Goal: Navigation & Orientation: Find specific page/section

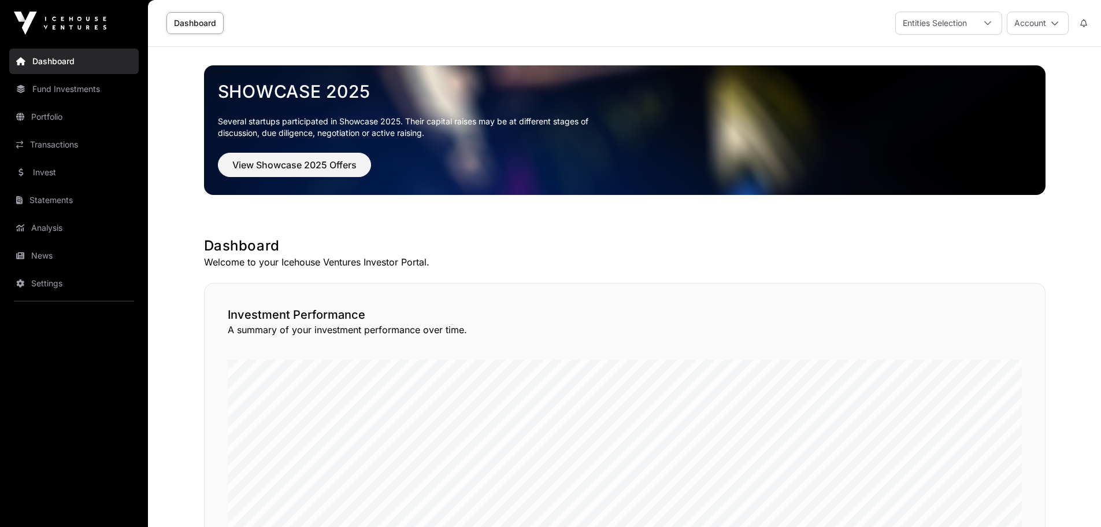
click at [97, 127] on link "Portfolio" at bounding box center [73, 116] width 129 height 25
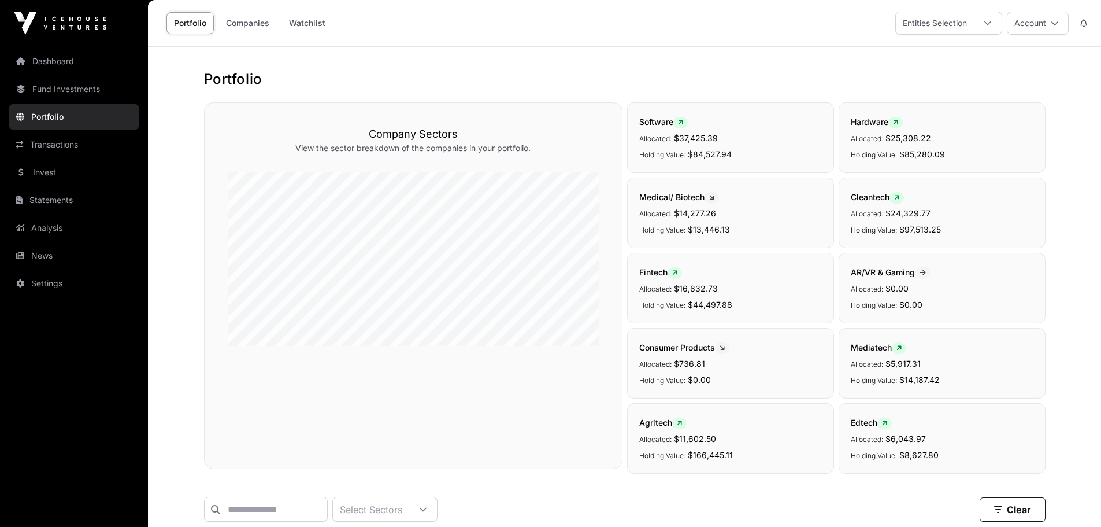
click at [95, 88] on link "Fund Investments" at bounding box center [73, 88] width 129 height 25
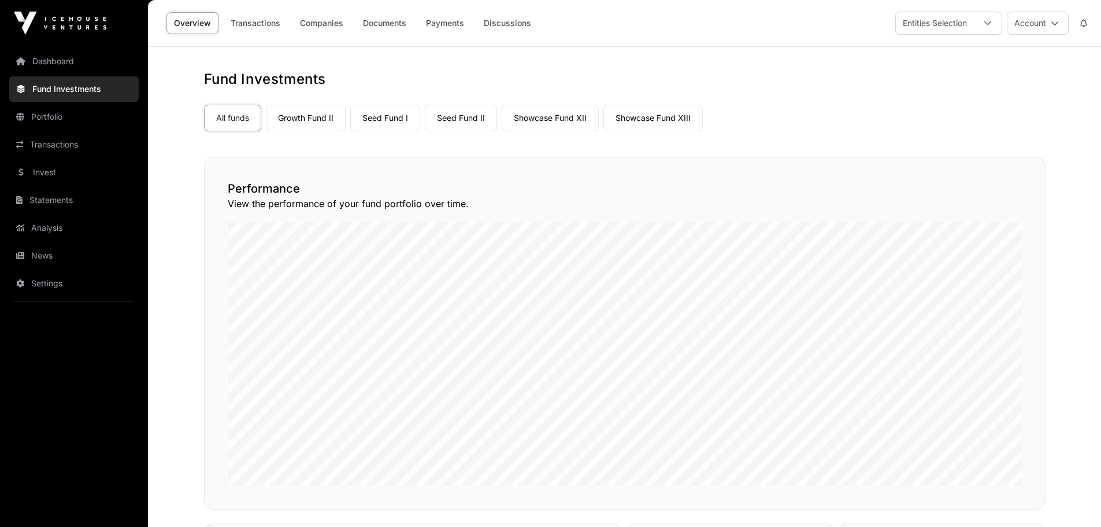
click at [384, 122] on link "Seed Fund I" at bounding box center [385, 118] width 70 height 27
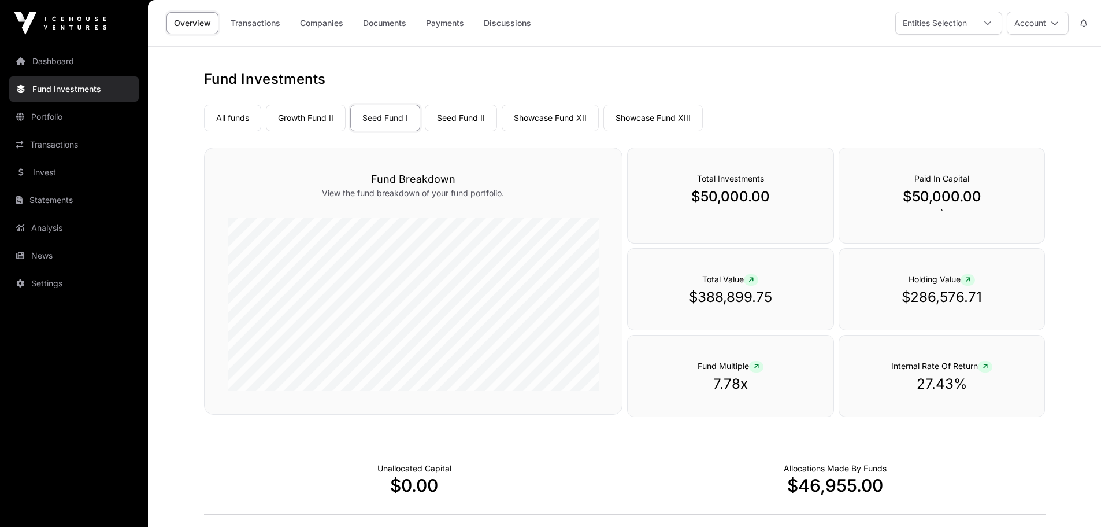
click at [480, 457] on div "Unallocated Capital $0.00" at bounding box center [414, 478] width 421 height 72
click at [454, 120] on link "Seed Fund II" at bounding box center [461, 118] width 72 height 27
click at [533, 442] on div "Fund Investments All funds Growth Fund II Seed Fund I Seed Fund II Showcase Fun…" at bounding box center [625, 407] width 888 height 675
click at [544, 114] on link "Showcase Fund XII" at bounding box center [550, 118] width 97 height 27
click at [302, 118] on link "Growth Fund II" at bounding box center [306, 118] width 80 height 27
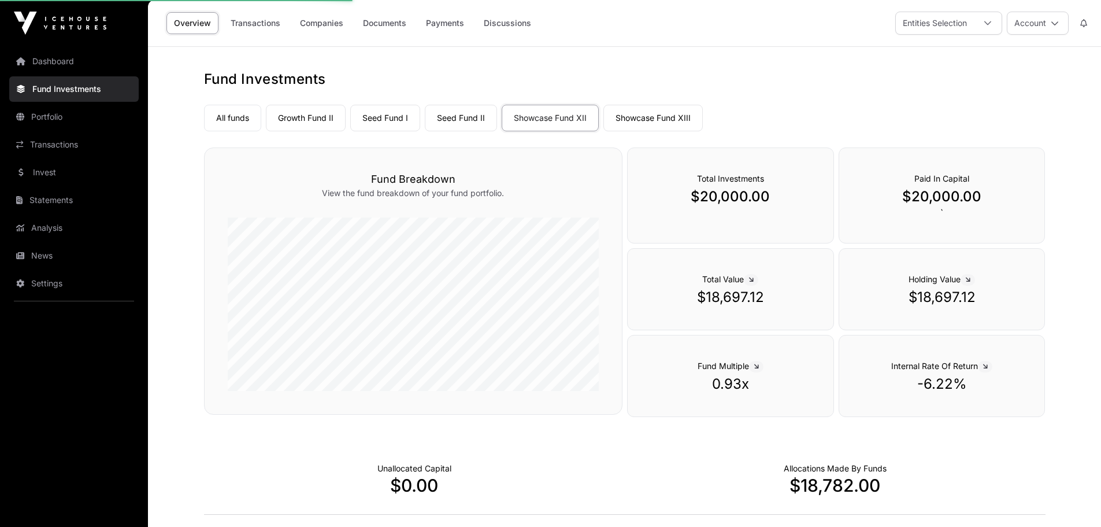
click at [302, 118] on link "Growth Fund II" at bounding box center [306, 118] width 80 height 27
click at [505, 162] on div "Fund Breakdown View the fund breakdown of your fund portfolio." at bounding box center [413, 280] width 418 height 267
click at [544, 117] on link "Showcase Fund XIII" at bounding box center [652, 118] width 99 height 27
click at [408, 112] on link "Seed Fund I" at bounding box center [385, 118] width 70 height 27
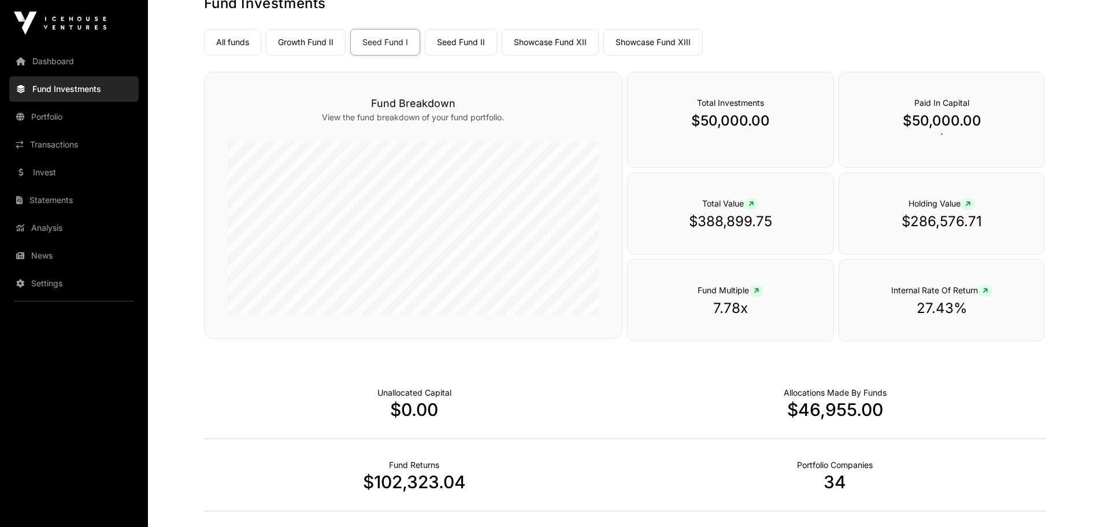
scroll to position [71, 0]
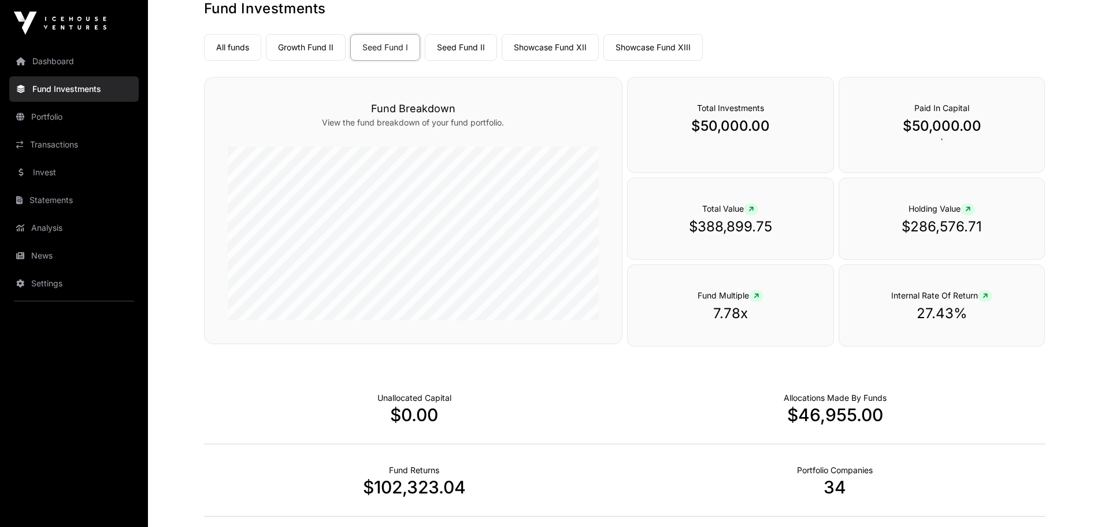
click at [94, 117] on link "Portfolio" at bounding box center [73, 116] width 129 height 25
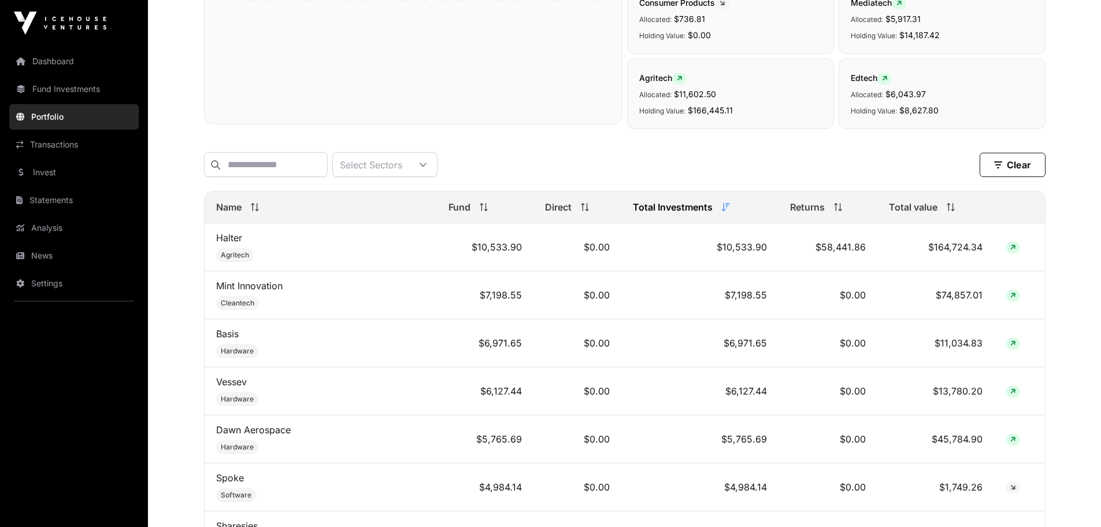
scroll to position [347, 0]
click at [236, 161] on input "text" at bounding box center [266, 162] width 124 height 25
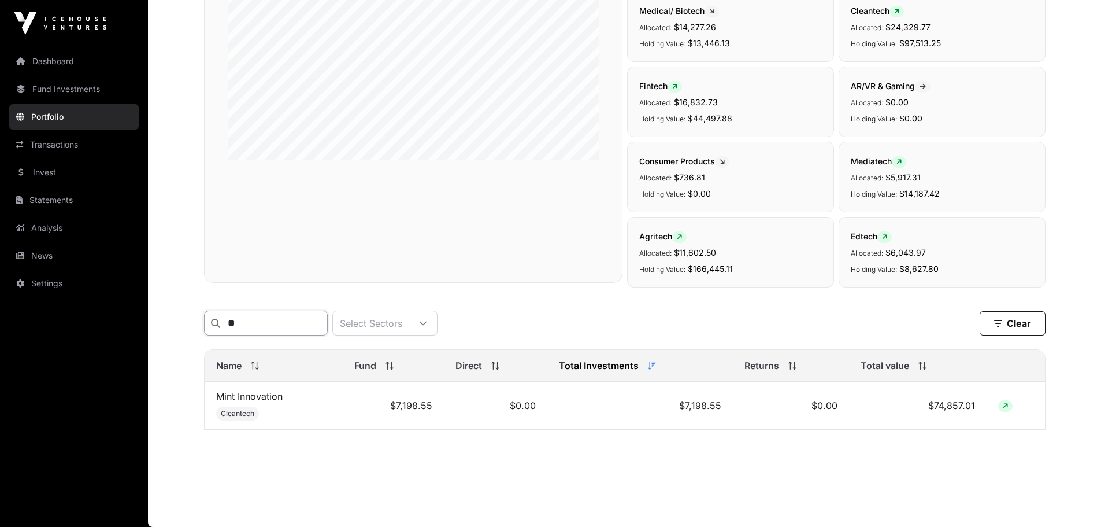
scroll to position [194, 0]
type input "****"
click at [238, 164] on div "Company Sectors View the sector breakdown of the companies in your portfolio." at bounding box center [413, 99] width 418 height 366
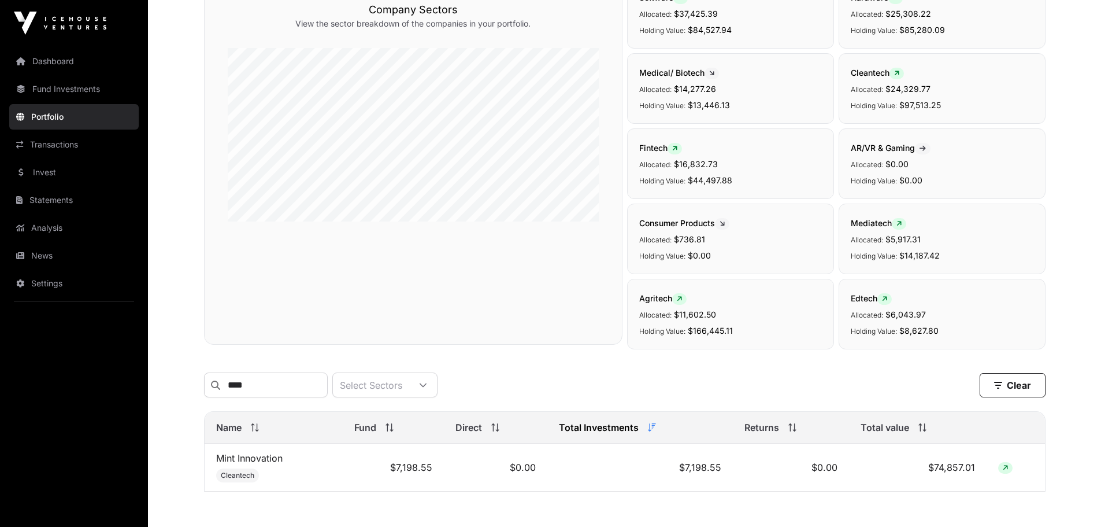
scroll to position [0, 0]
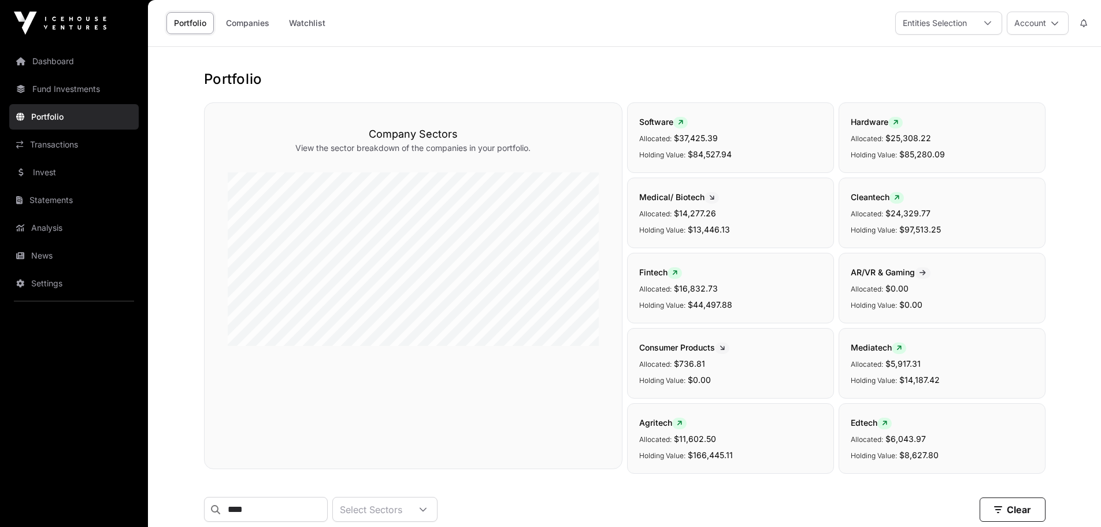
click at [95, 58] on link "Dashboard" at bounding box center [73, 61] width 129 height 25
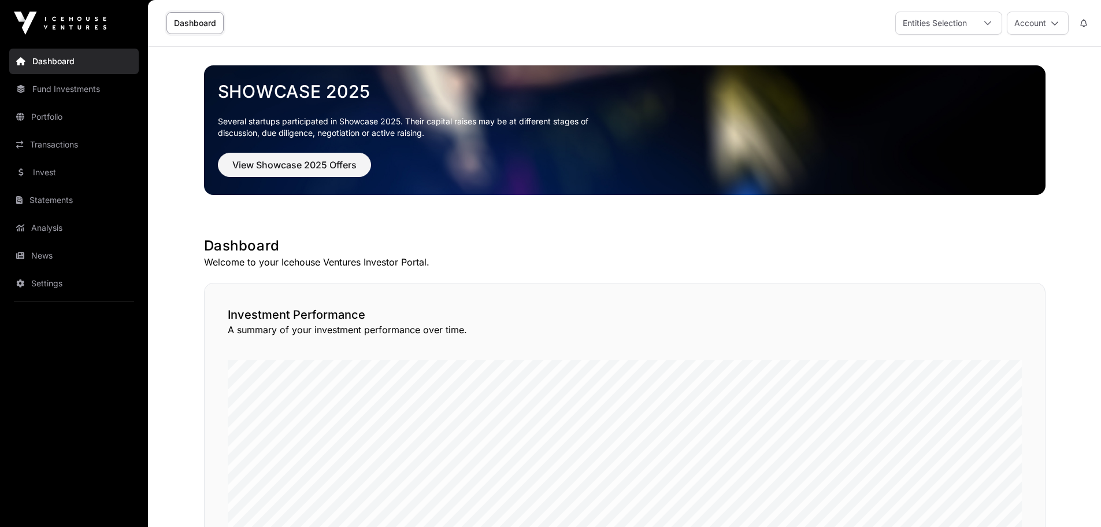
click at [544, 18] on button "Account" at bounding box center [1038, 23] width 62 height 23
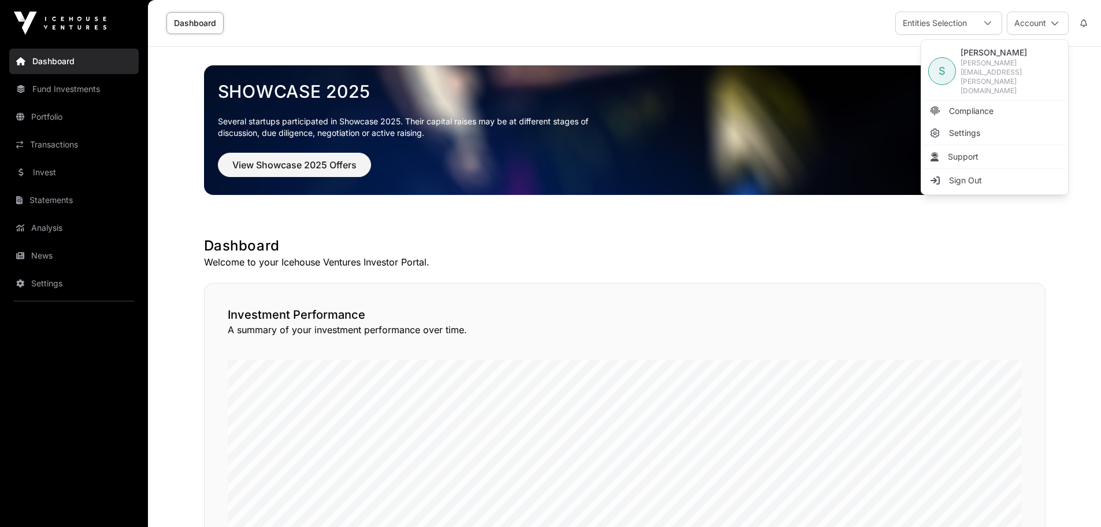
click at [544, 170] on link "Sign Out" at bounding box center [995, 180] width 142 height 21
